Goal: Navigation & Orientation: Go to known website

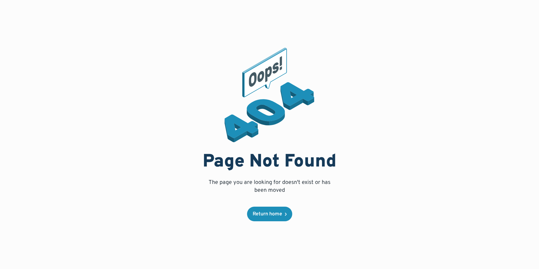
click at [195, 79] on div "Page Not Found The page you are looking for doesn't exist or has been moved Ret…" at bounding box center [269, 134] width 485 height 269
